Goal: Book appointment/travel/reservation

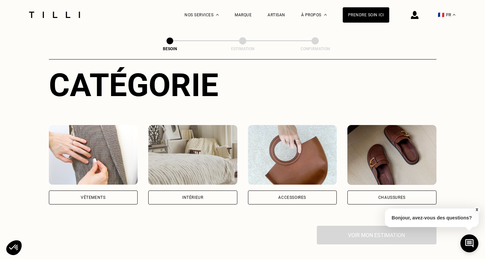
scroll to position [73, 0]
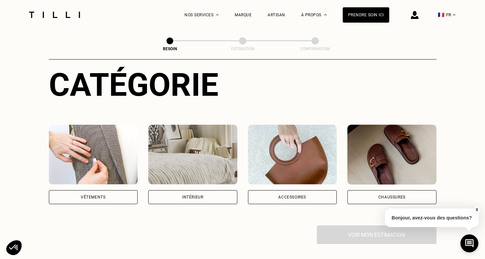
click at [281, 195] on div "Accessoires" at bounding box center [292, 197] width 28 height 4
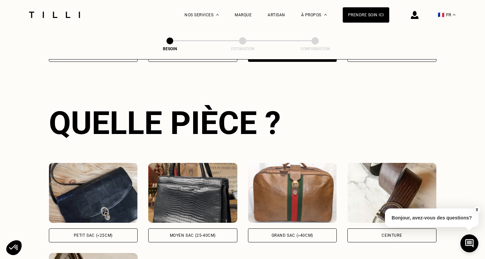
scroll to position [216, 0]
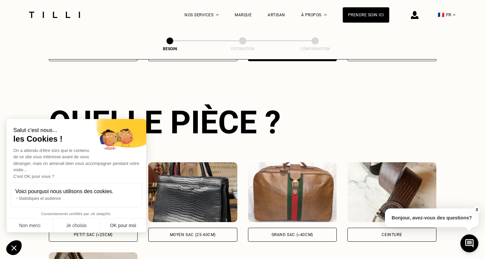
click at [120, 226] on button "OK pour moi" at bounding box center [123, 226] width 47 height 14
checkbox input "true"
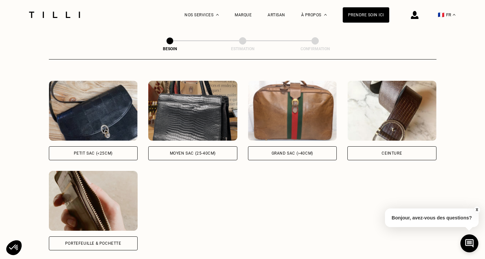
scroll to position [301, 0]
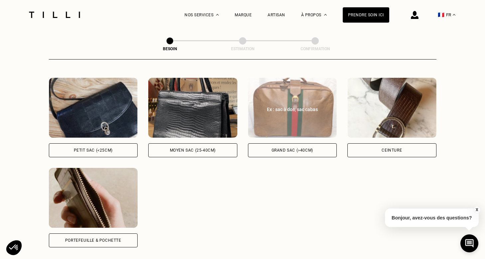
click at [290, 148] on div "Grand sac (>40cm)" at bounding box center [292, 150] width 42 height 4
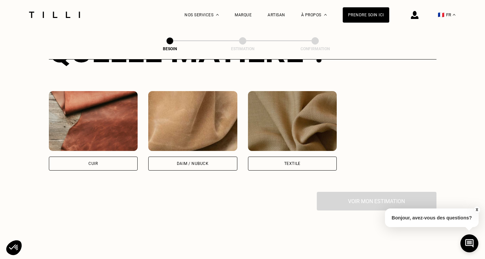
scroll to position [571, 0]
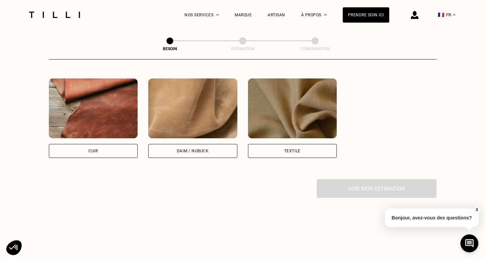
click at [286, 149] on div "Textile" at bounding box center [292, 151] width 16 height 4
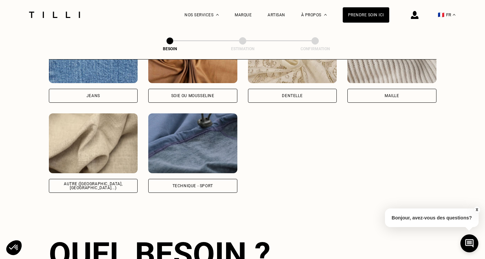
scroll to position [817, 0]
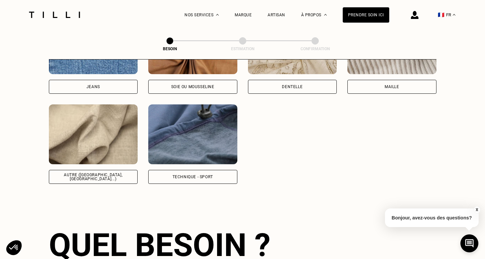
click at [109, 173] on div "Autre ([GEOGRAPHIC_DATA], [GEOGRAPHIC_DATA]...)" at bounding box center [93, 177] width 78 height 8
select select "FR"
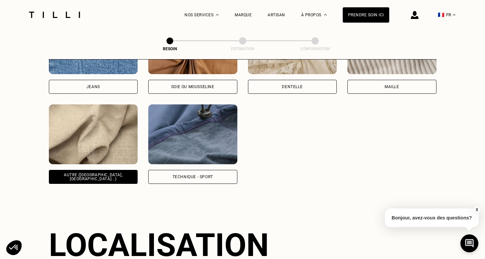
scroll to position [940, 0]
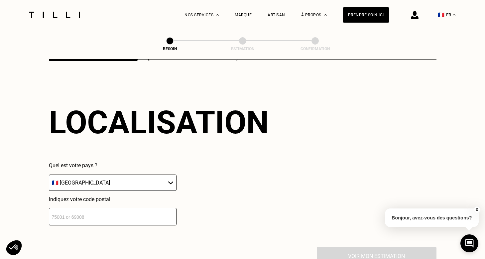
click at [141, 209] on input "number" at bounding box center [113, 217] width 128 height 18
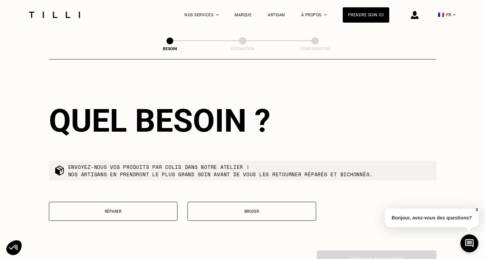
scroll to position [1106, 0]
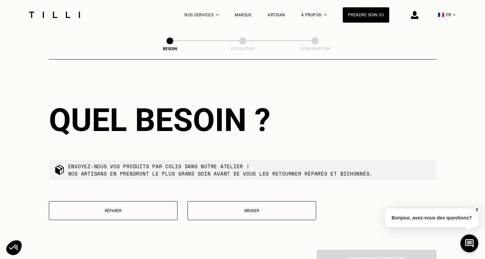
type input "75018"
click at [116, 201] on button "Réparer" at bounding box center [113, 210] width 129 height 19
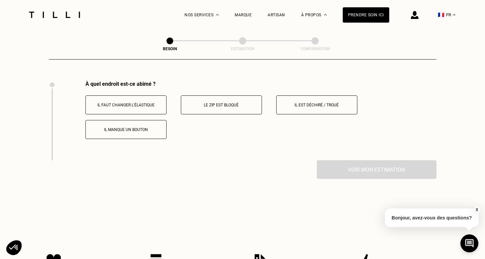
scroll to position [1276, 0]
click at [221, 102] on p "Le zip est bloqué" at bounding box center [221, 104] width 74 height 5
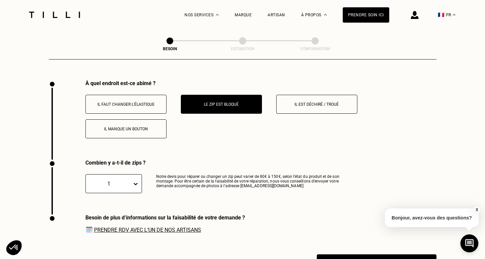
scroll to position [1355, 0]
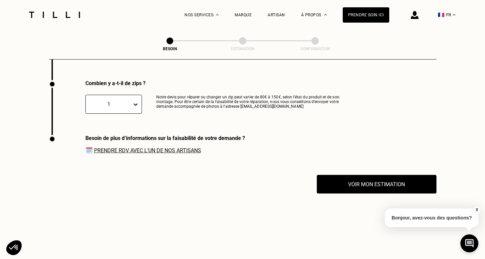
click at [177, 147] on link "Prendre RDV avec l‘un de nos artisans" at bounding box center [147, 150] width 107 height 6
